Goal: Find specific page/section: Find specific page/section

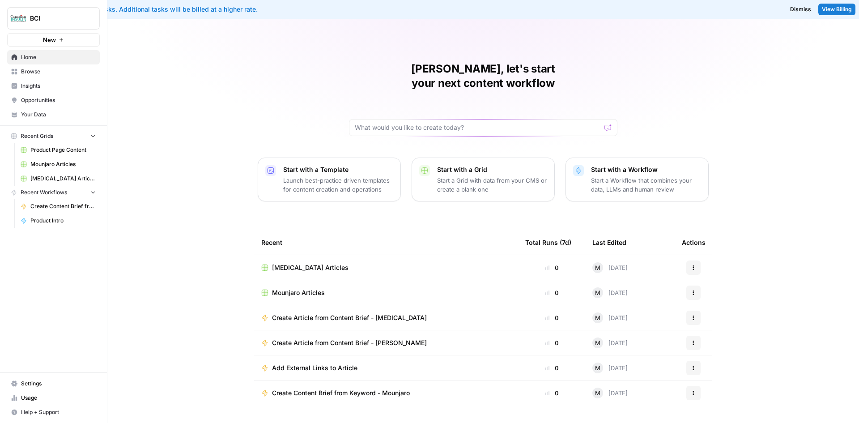
click at [298, 288] on span "Mounjaro Articles" at bounding box center [298, 292] width 53 height 9
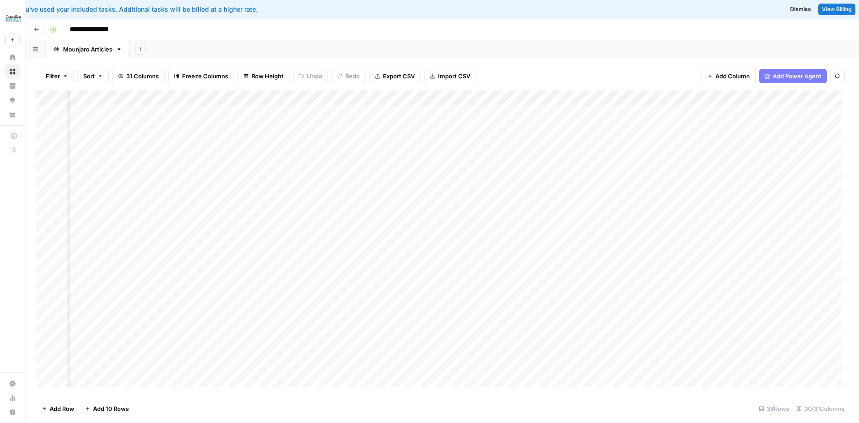
scroll to position [0, 1689]
click at [759, 119] on div "Add Column" at bounding box center [442, 241] width 812 height 303
click at [760, 127] on div "Add Column" at bounding box center [442, 241] width 812 height 303
click at [761, 127] on div "Add Column" at bounding box center [442, 241] width 812 height 303
